Goal: Task Accomplishment & Management: Manage account settings

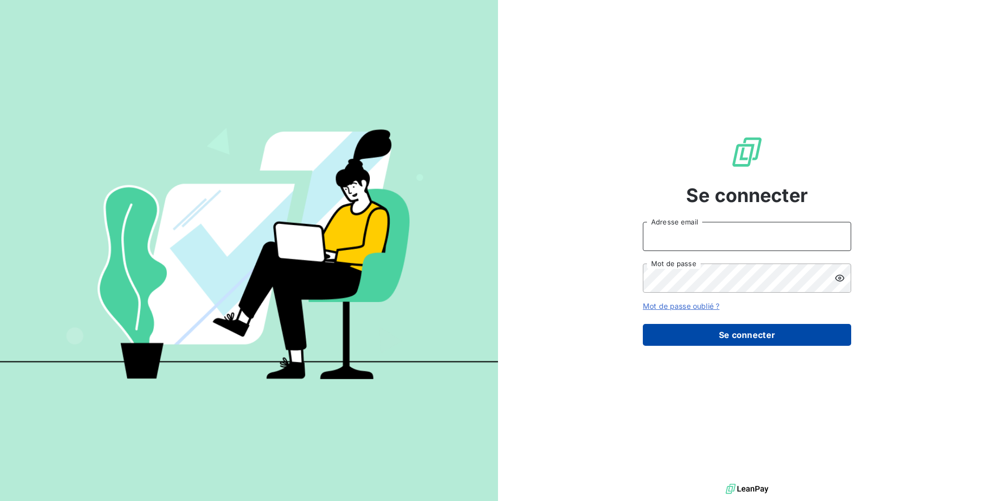
type input "[EMAIL_ADDRESS][DOMAIN_NAME]"
click at [727, 336] on button "Se connecter" at bounding box center [747, 335] width 208 height 22
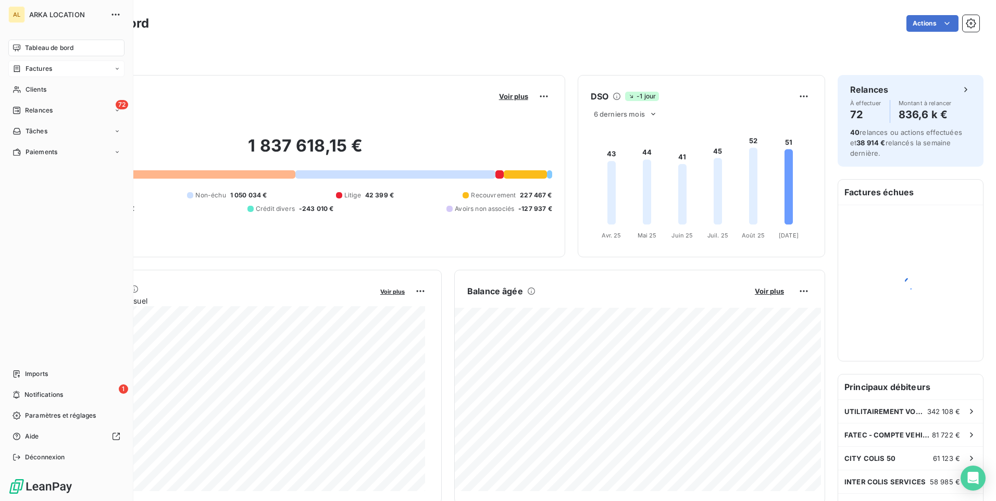
click at [46, 72] on span "Factures" at bounding box center [39, 68] width 27 height 9
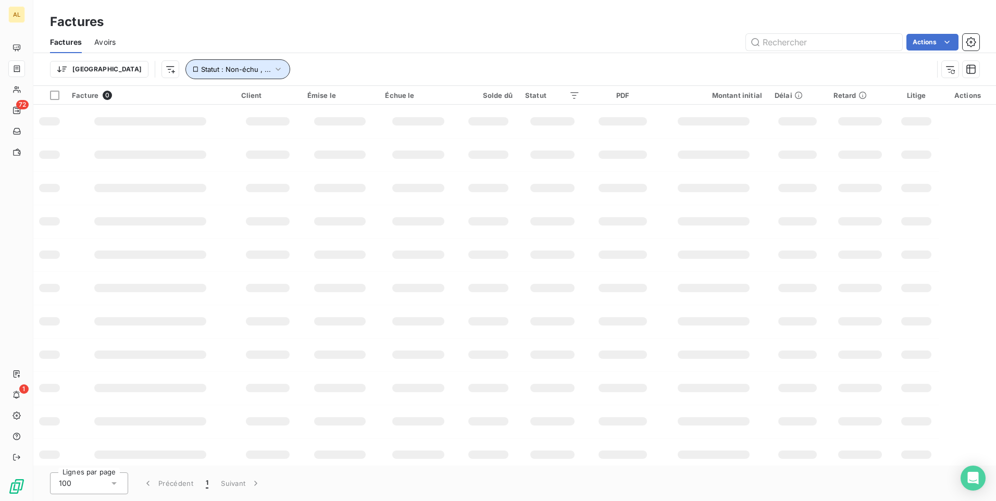
click at [273, 72] on icon "button" at bounding box center [278, 69] width 10 height 10
click at [118, 67] on html "AL 72 1 Factures Factures Avoirs Actions Trier Statut : Non-échu , ... Facture …" at bounding box center [498, 250] width 996 height 501
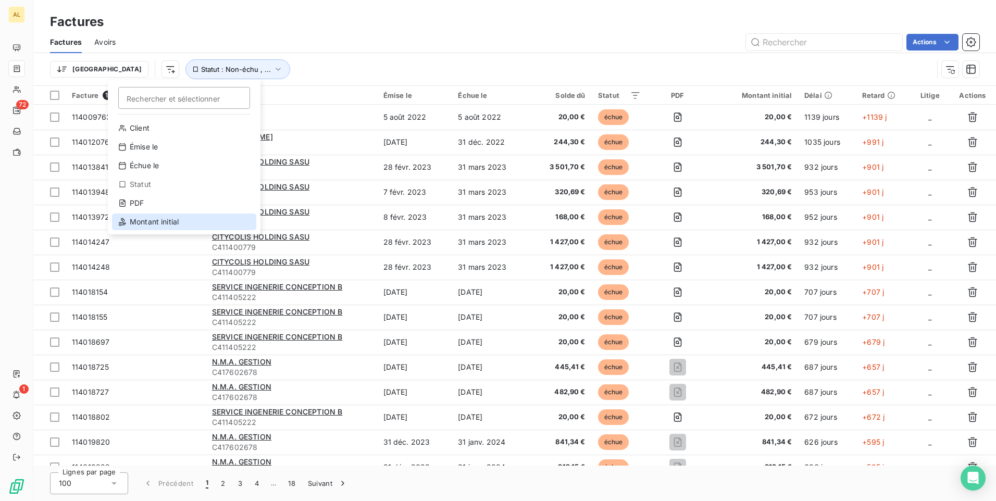
click at [166, 217] on div "Montant initial" at bounding box center [184, 222] width 144 height 17
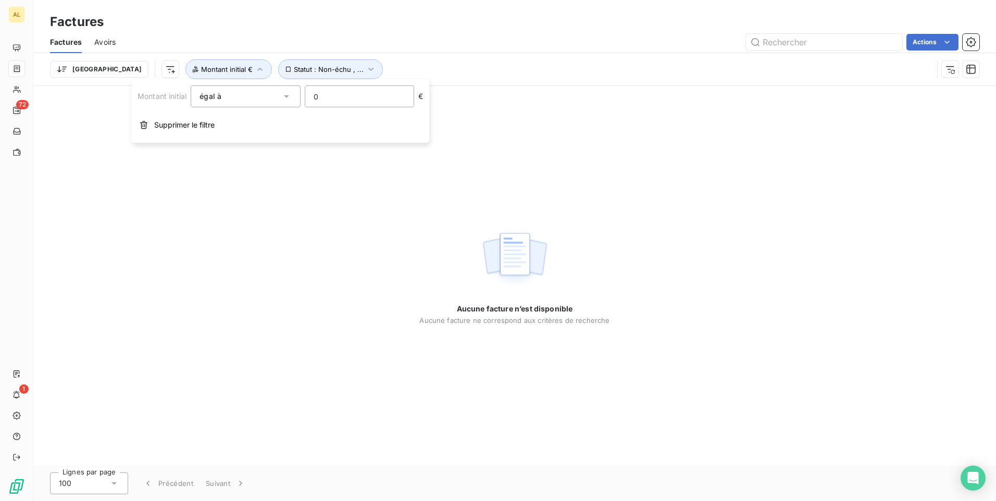
drag, startPoint x: 297, startPoint y: 98, endPoint x: 252, endPoint y: 112, distance: 47.5
click at [265, 106] on div "Montant initial égal à 0 €" at bounding box center [281, 96] width 286 height 22
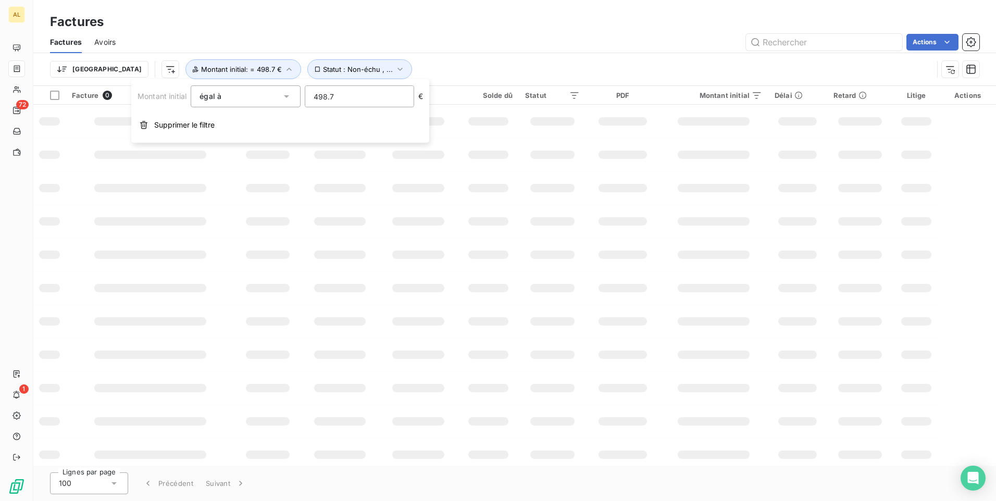
type input "498.74"
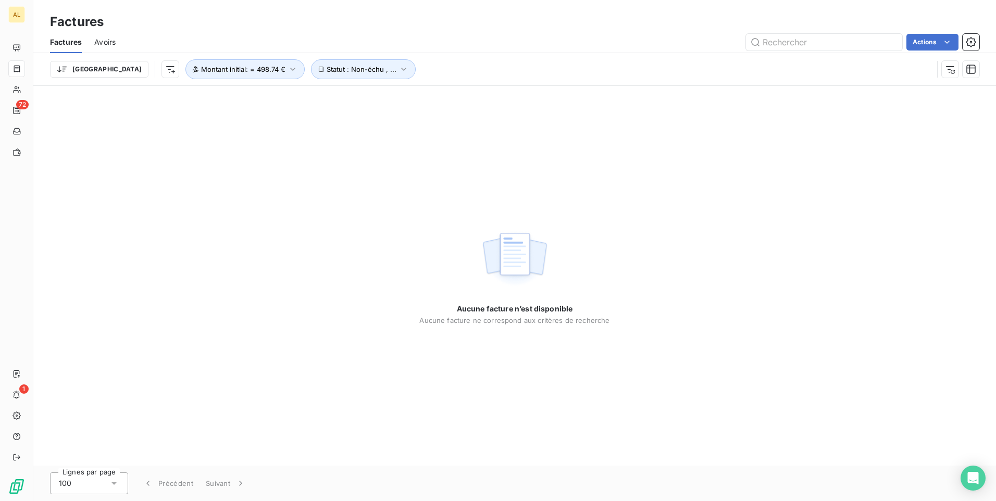
drag, startPoint x: 195, startPoint y: 157, endPoint x: 270, endPoint y: 203, distance: 87.7
click at [202, 159] on div "Aucune facture n’est disponible Aucune facture ne correspond aux critères de re…" at bounding box center [514, 276] width 963 height 380
